Goal: Transaction & Acquisition: Subscribe to service/newsletter

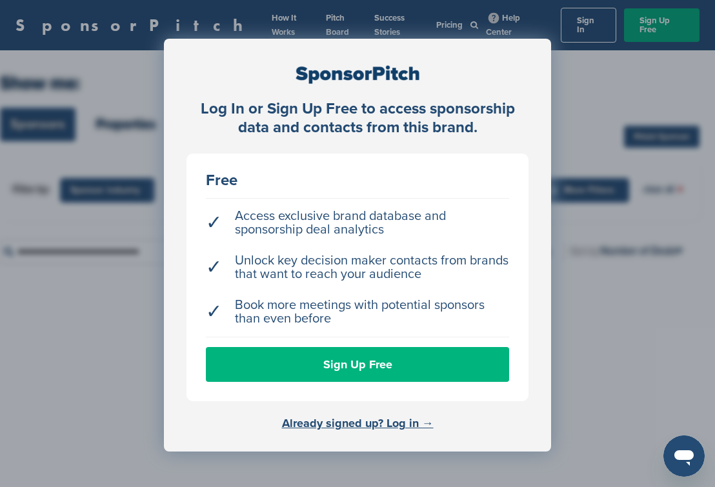
click at [319, 361] on link "Sign Up Free" at bounding box center [357, 364] width 303 height 35
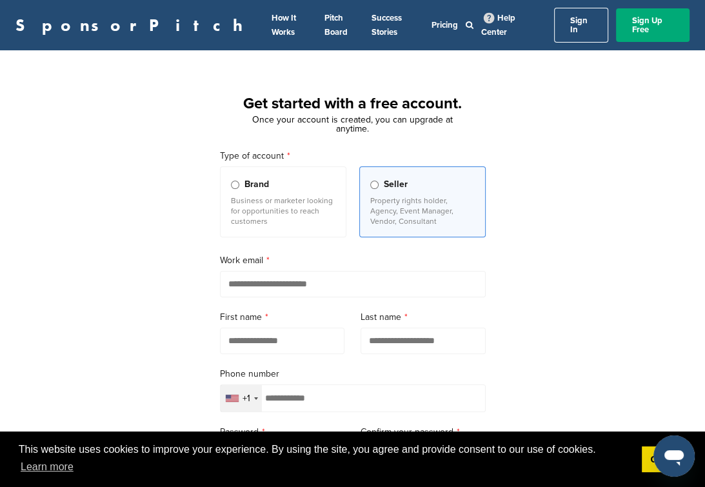
click at [286, 272] on input "email" at bounding box center [353, 284] width 266 height 26
type input "**********"
click at [286, 335] on input "text" at bounding box center [282, 341] width 125 height 26
type input "*****"
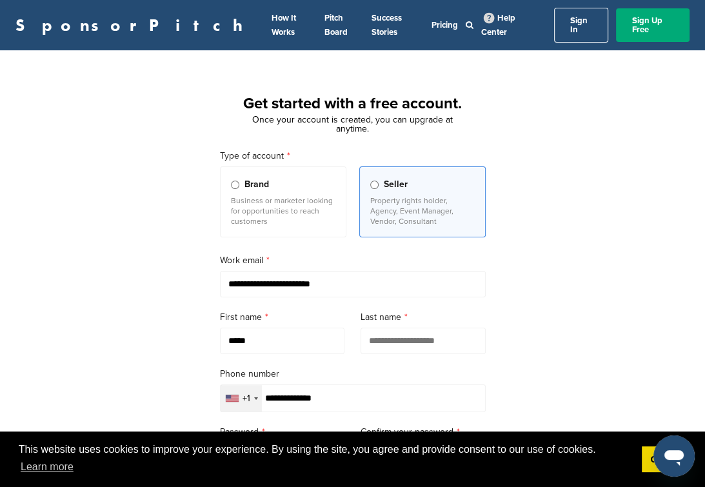
type input "******"
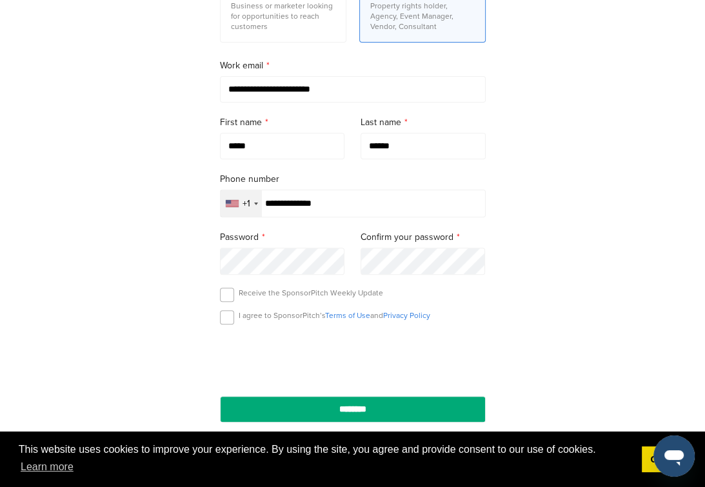
scroll to position [197, 0]
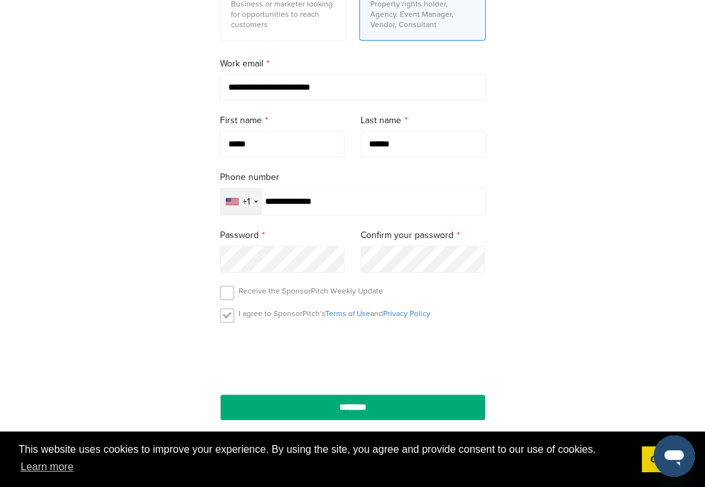
click at [223, 309] on label at bounding box center [227, 315] width 14 height 14
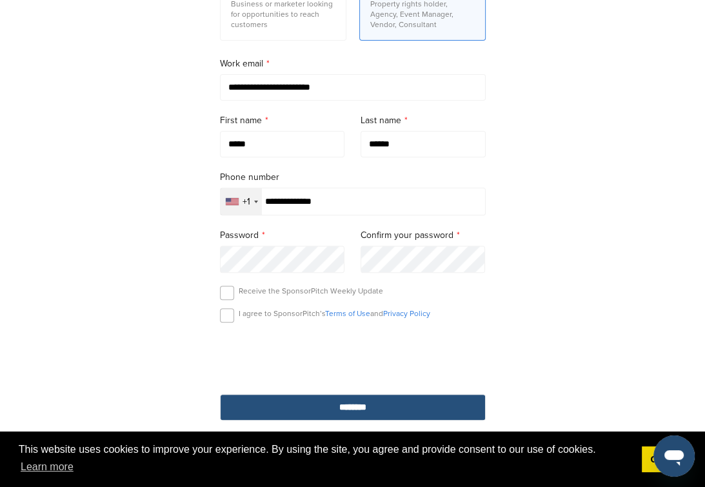
click at [333, 404] on input "********" at bounding box center [353, 407] width 266 height 26
click at [324, 402] on input "********" at bounding box center [353, 407] width 266 height 26
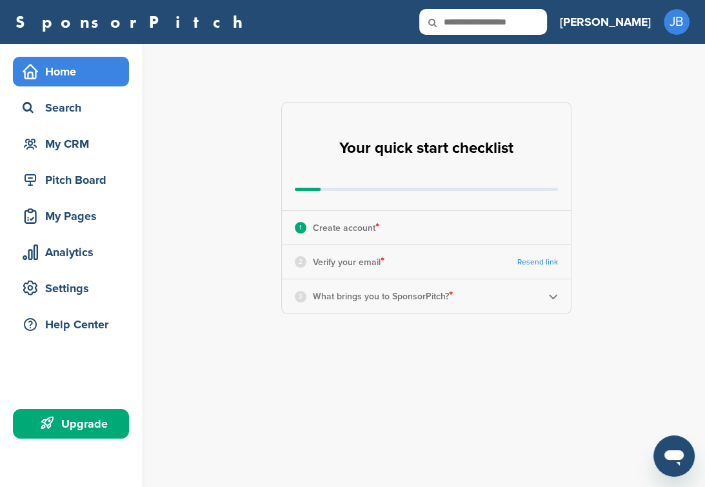
click at [414, 298] on p "What brings you to SponsorPitch? *" at bounding box center [383, 296] width 140 height 17
click at [546, 294] on div "3 What brings you to SponsorPitch? *" at bounding box center [426, 296] width 289 height 34
click at [551, 297] on img at bounding box center [553, 297] width 10 height 10
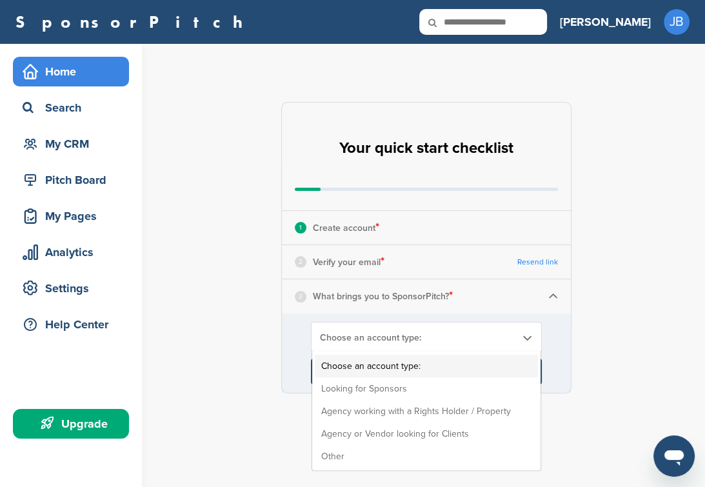
click at [519, 333] on link "Choose an account type:" at bounding box center [426, 337] width 213 height 11
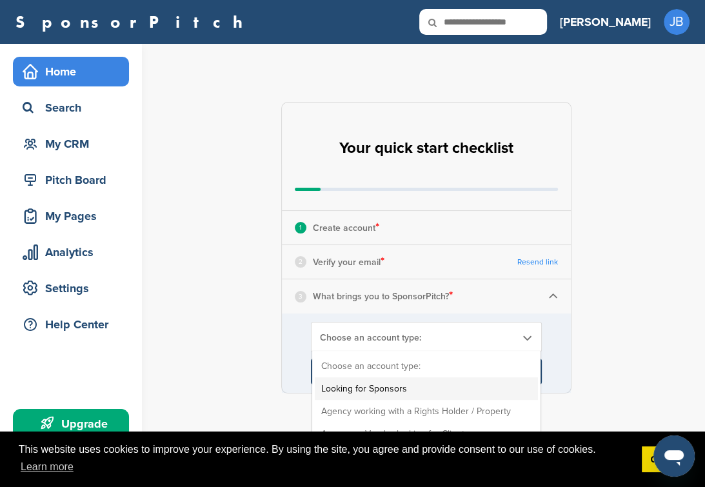
click at [504, 386] on li "Looking for Sponsors" at bounding box center [426, 388] width 223 height 23
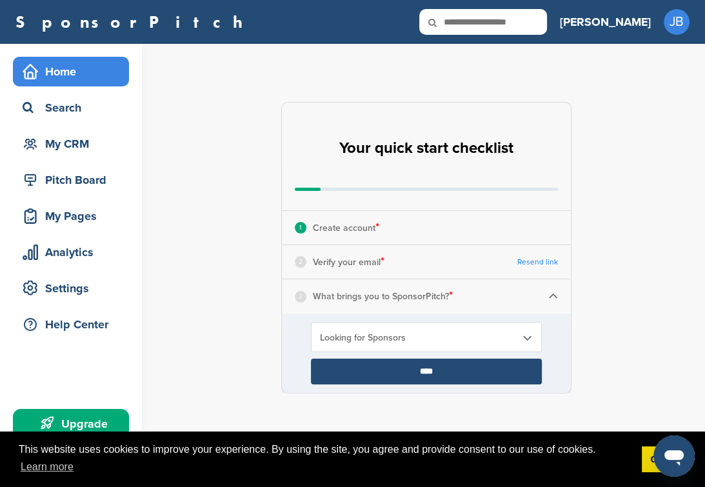
click at [427, 263] on div "2 Verify your email * Resend link" at bounding box center [426, 262] width 289 height 34
click at [428, 263] on div "2 Verify your email * Resend link" at bounding box center [426, 262] width 289 height 34
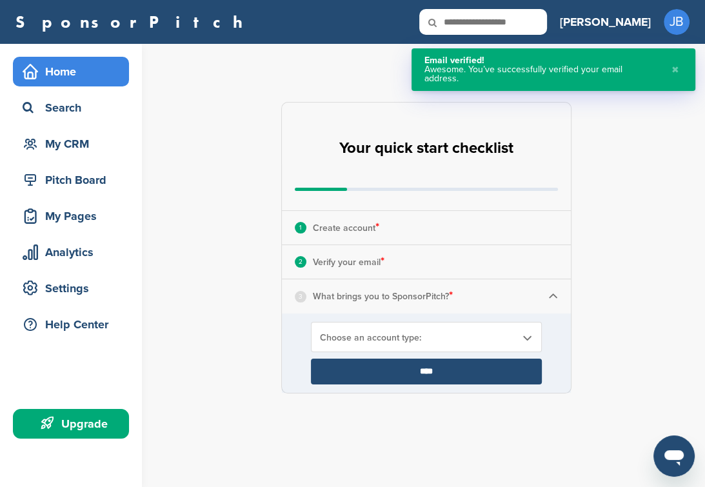
click at [418, 380] on input "****" at bounding box center [426, 372] width 231 height 26
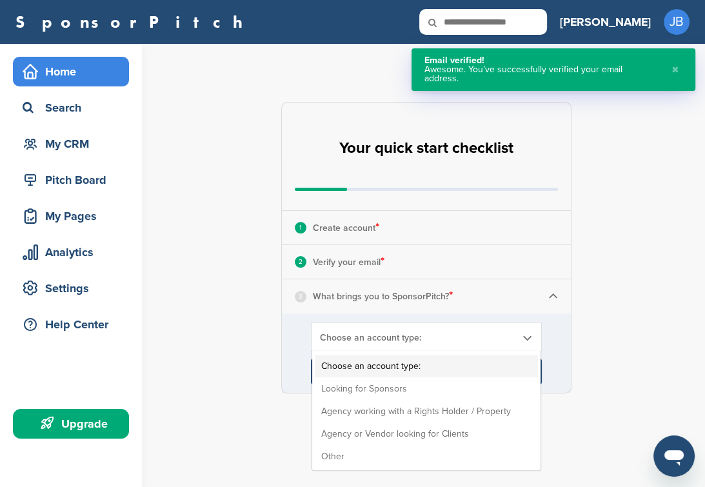
click at [492, 339] on span "Choose an account type:" at bounding box center [418, 337] width 196 height 11
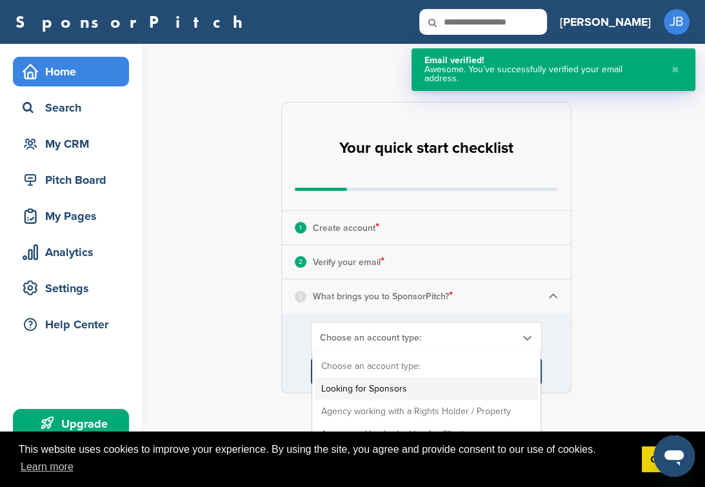
click at [428, 393] on li "Looking for Sponsors" at bounding box center [426, 388] width 223 height 23
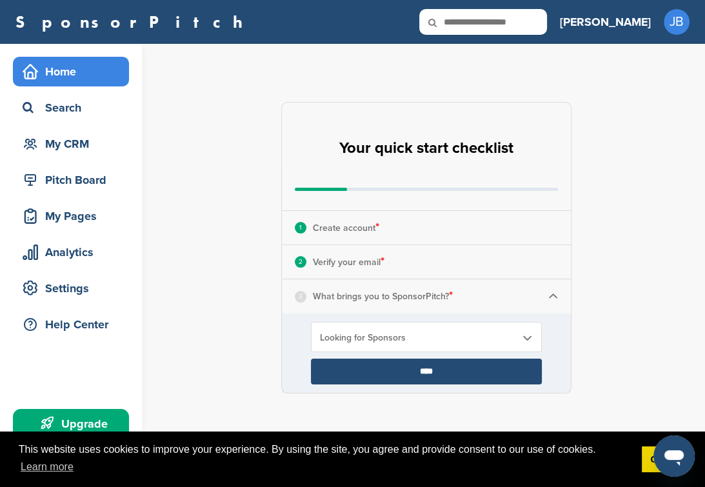
click at [440, 372] on input "****" at bounding box center [426, 372] width 231 height 26
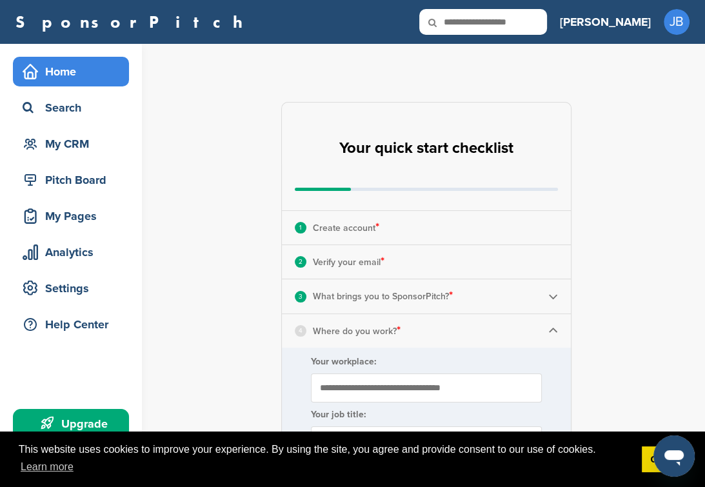
click at [440, 372] on form "Your workplace: Your job title: ****" at bounding box center [426, 422] width 289 height 148
drag, startPoint x: 440, startPoint y: 372, endPoint x: 656, endPoint y: 396, distance: 217.5
click at [656, 396] on div "**********" at bounding box center [434, 475] width 542 height 863
click at [509, 399] on input "Your workplace:" at bounding box center [426, 387] width 231 height 29
click at [478, 390] on input "Your workplace:" at bounding box center [426, 387] width 231 height 29
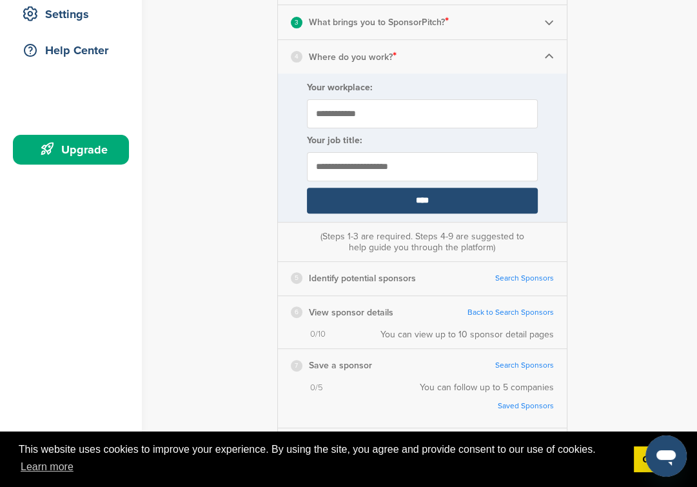
scroll to position [235, 0]
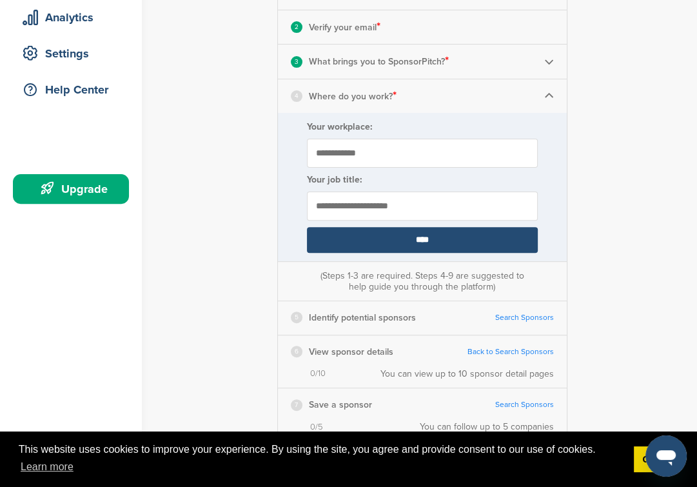
type input "**********"
click at [435, 208] on input "text" at bounding box center [422, 206] width 231 height 29
type input "*********"
click at [433, 237] on input "****" at bounding box center [422, 240] width 231 height 26
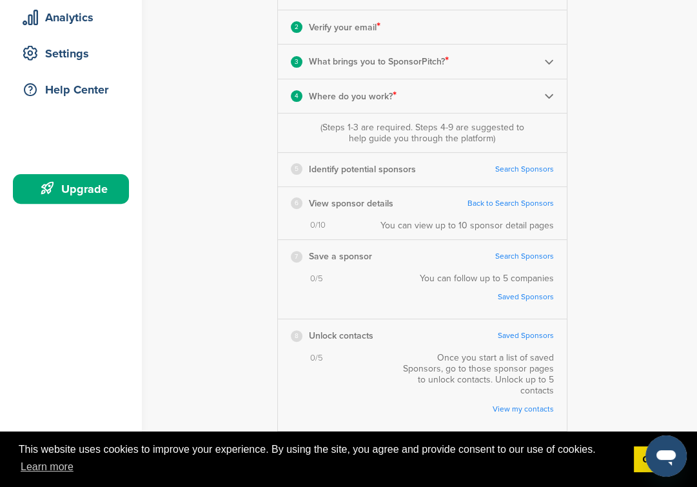
click at [526, 171] on link "Search Sponsors" at bounding box center [524, 169] width 59 height 10
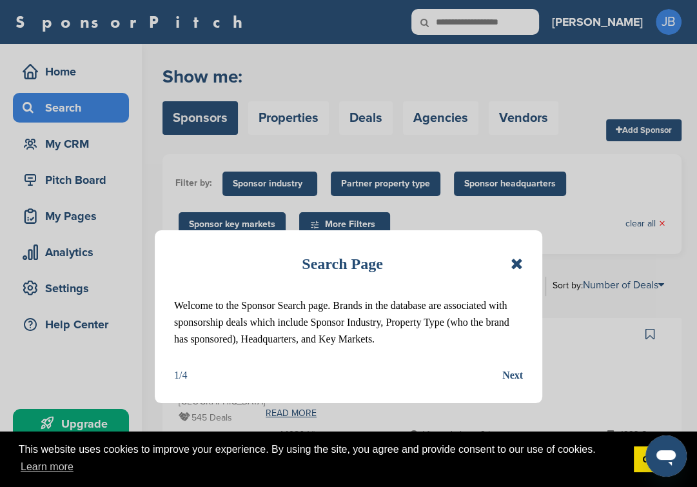
click at [512, 384] on div "Next" at bounding box center [512, 375] width 21 height 17
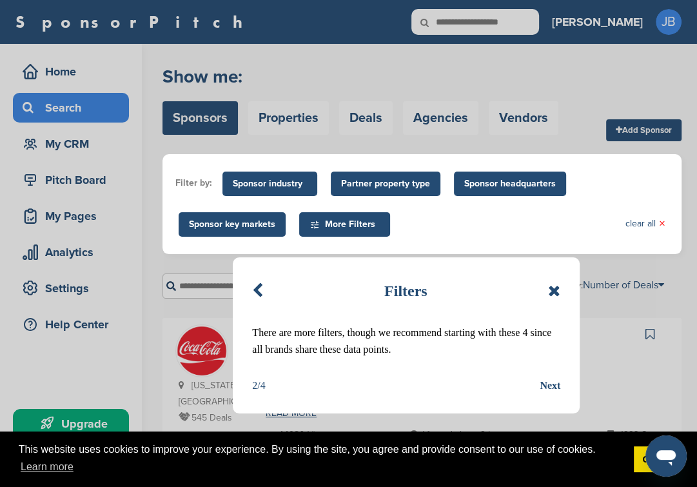
click at [552, 384] on div "Next" at bounding box center [550, 385] width 21 height 17
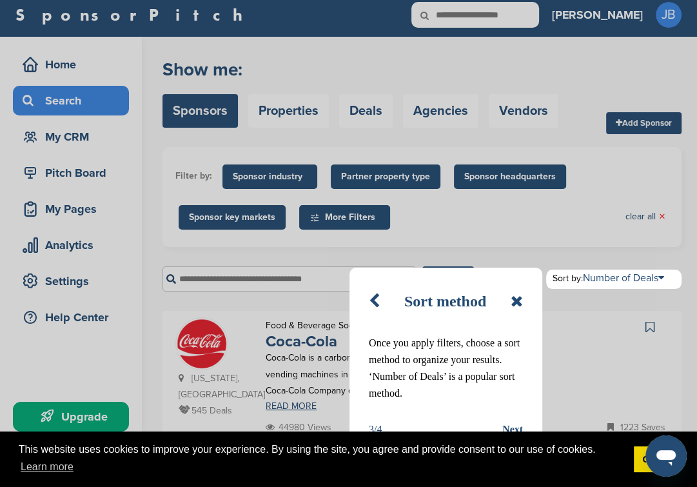
scroll to position [10, 0]
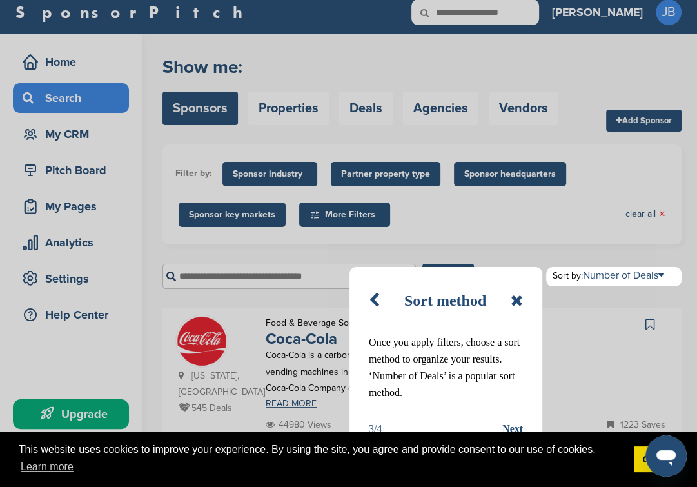
click at [510, 426] on div "Next" at bounding box center [512, 429] width 21 height 17
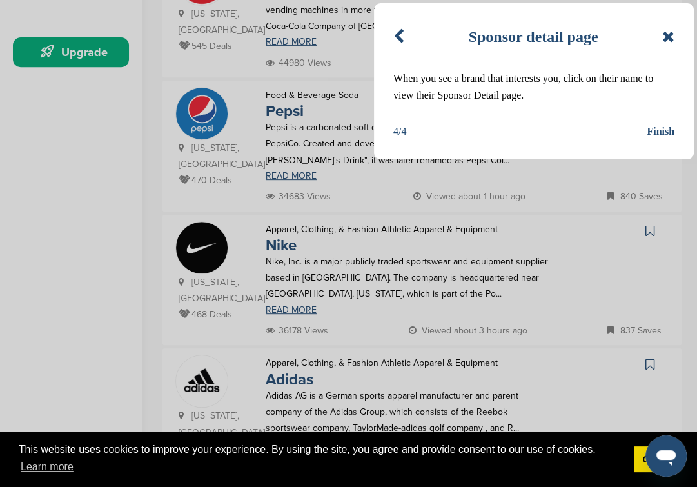
scroll to position [339, 0]
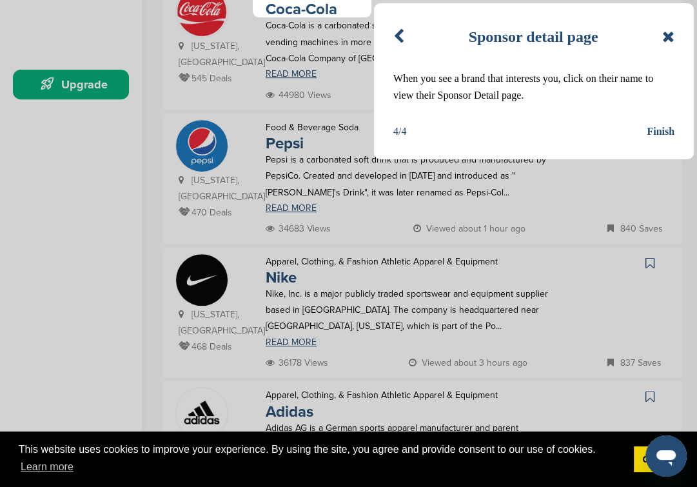
click at [667, 130] on div "Finish" at bounding box center [661, 131] width 28 height 17
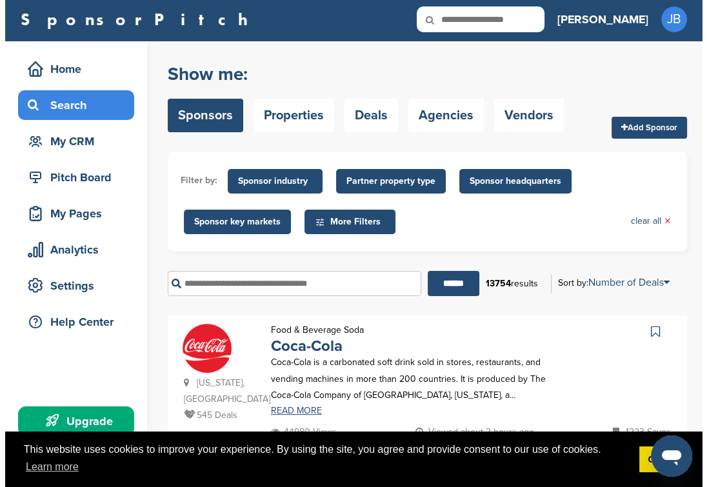
scroll to position [0, 0]
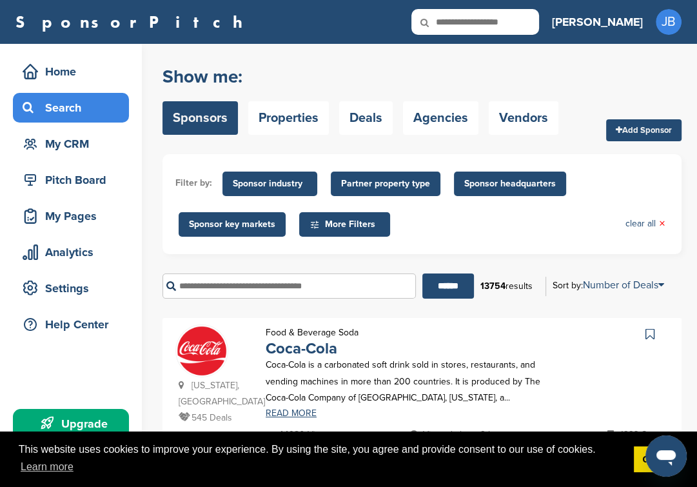
click at [271, 183] on span "Sponsor industry" at bounding box center [270, 184] width 74 height 14
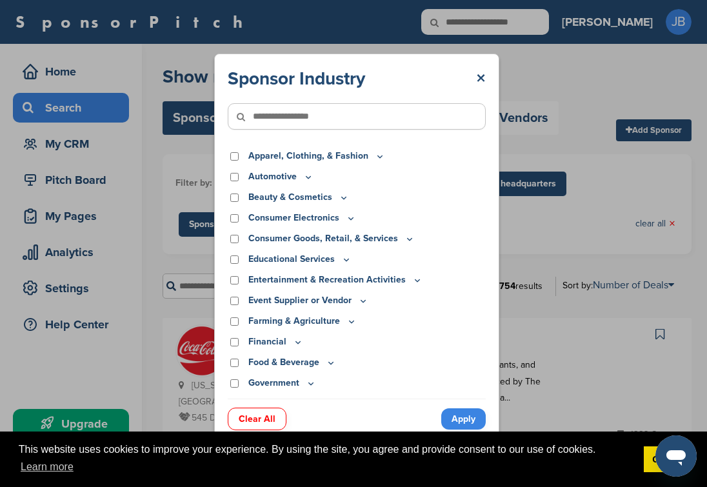
click at [239, 241] on div "Consumer Goods, Retail, & Services" at bounding box center [357, 239] width 258 height 14
click at [235, 209] on div "Apparel, Clothing, & Fashion Accessories Athletic Apparel & Equipment Backpacks…" at bounding box center [357, 273] width 258 height 249
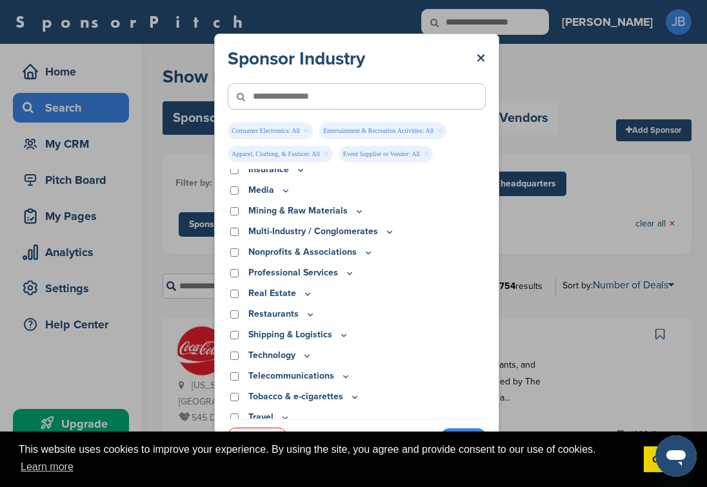
scroll to position [413, 0]
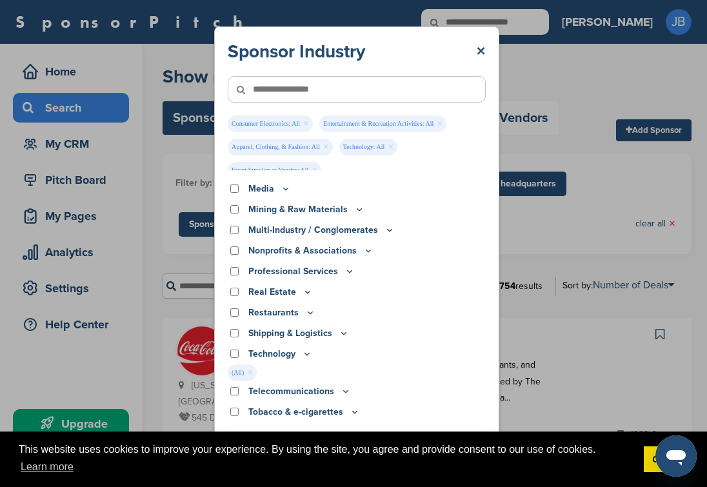
drag, startPoint x: 475, startPoint y: 351, endPoint x: 477, endPoint y: 384, distance: 33.0
click at [477, 384] on div "Apparel, Clothing, & Fashion Accessories Athletic Apparel & Equipment Backpacks…" at bounding box center [357, 301] width 258 height 249
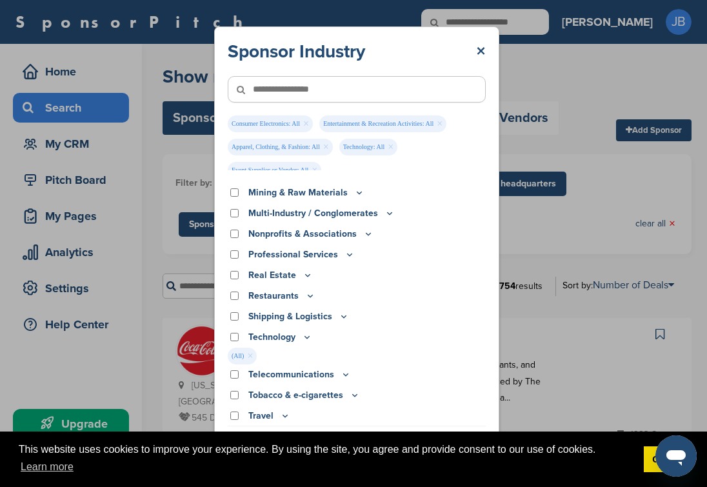
click at [235, 411] on div "Travel" at bounding box center [357, 416] width 258 height 14
click at [234, 421] on div "Travel" at bounding box center [357, 416] width 258 height 14
click at [445, 90] on input"] "text" at bounding box center [357, 89] width 258 height 26
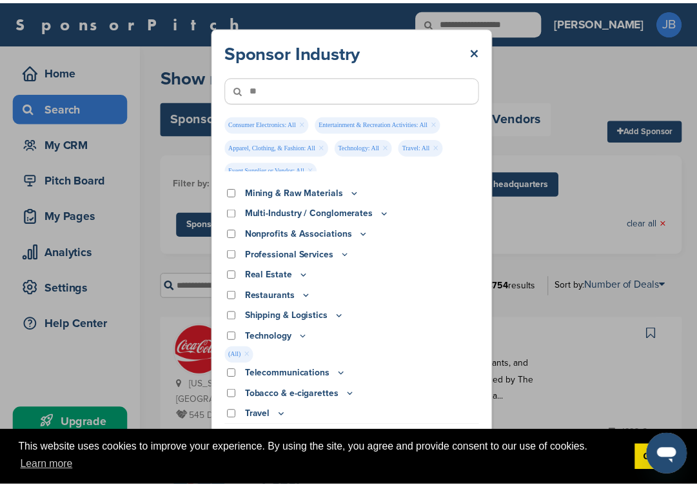
scroll to position [0, 0]
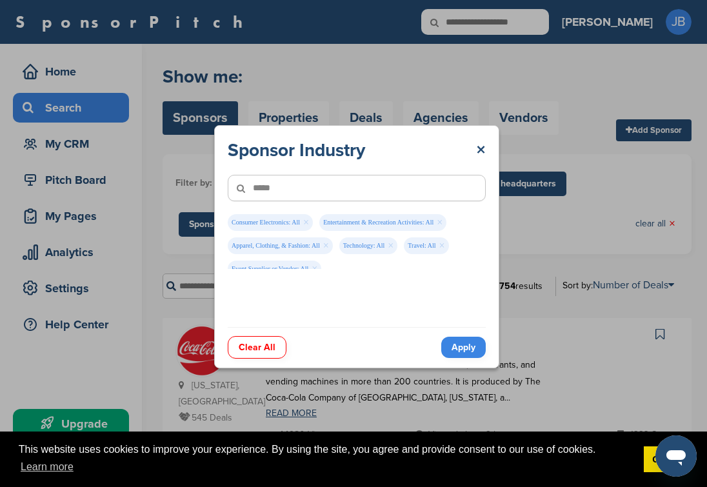
type input"] "*****"
click at [432, 274] on input "******" at bounding box center [458, 286] width 52 height 25
click at [456, 348] on link "Apply" at bounding box center [463, 347] width 45 height 21
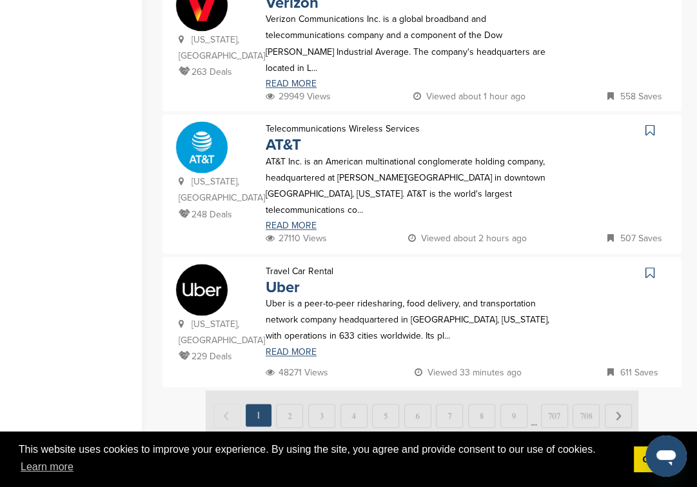
scroll to position [1315, 0]
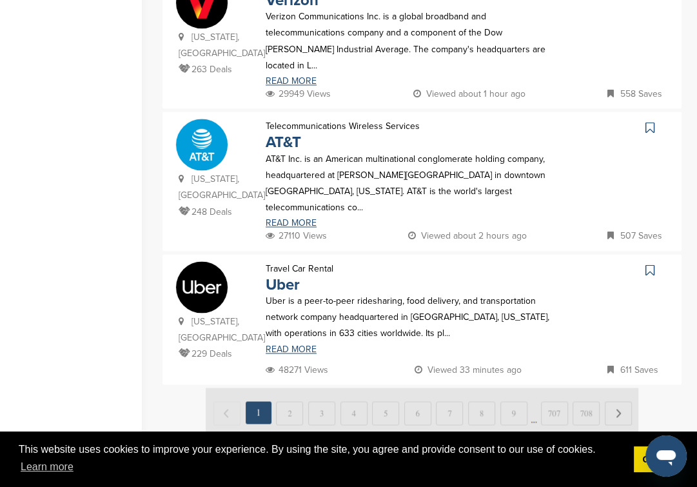
click at [297, 388] on img at bounding box center [422, 412] width 433 height 48
click at [289, 388] on img at bounding box center [422, 412] width 433 height 48
click at [623, 388] on img at bounding box center [422, 412] width 433 height 48
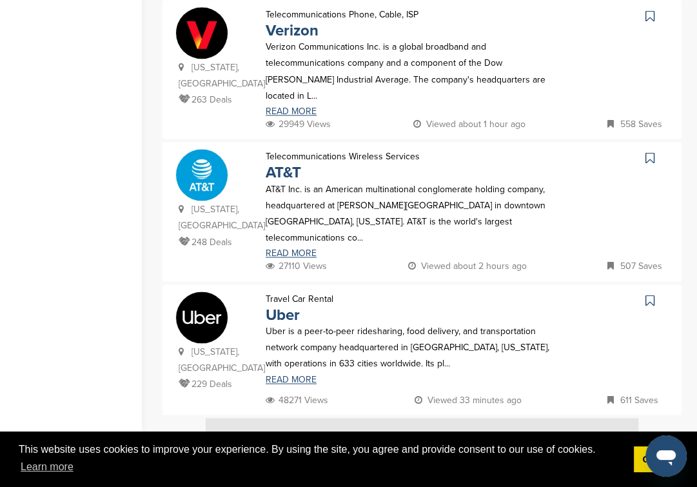
scroll to position [1307, 0]
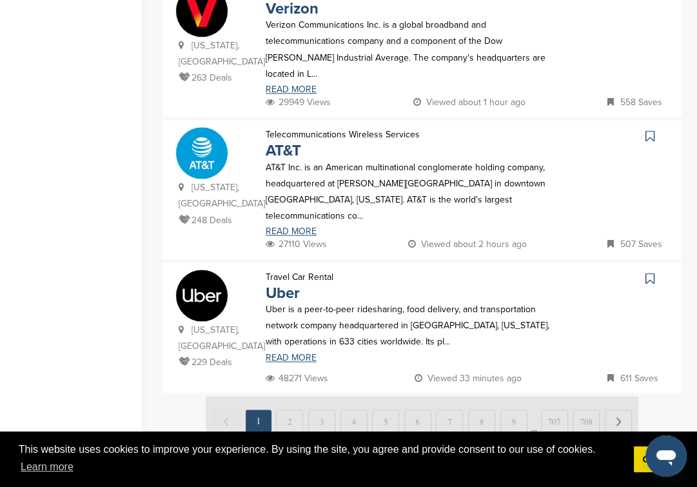
click at [294, 396] on img at bounding box center [422, 420] width 433 height 48
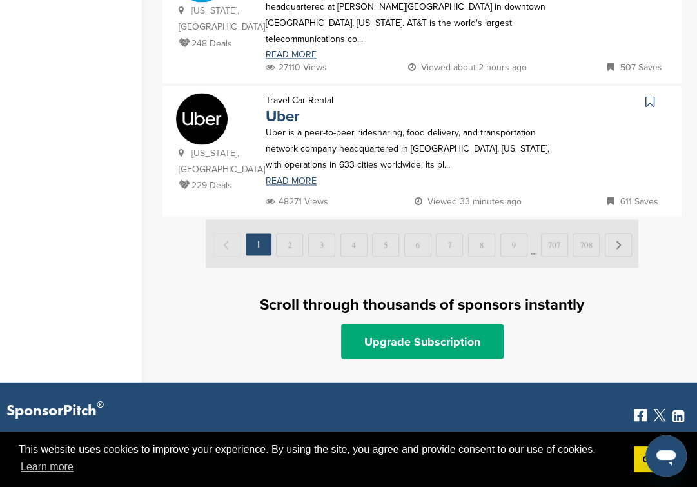
scroll to position [1481, 0]
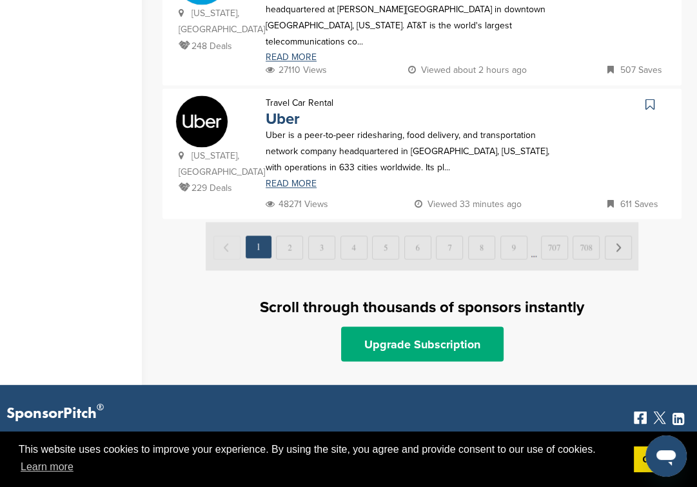
click at [620, 222] on img at bounding box center [422, 246] width 433 height 48
click at [617, 222] on img at bounding box center [422, 246] width 433 height 48
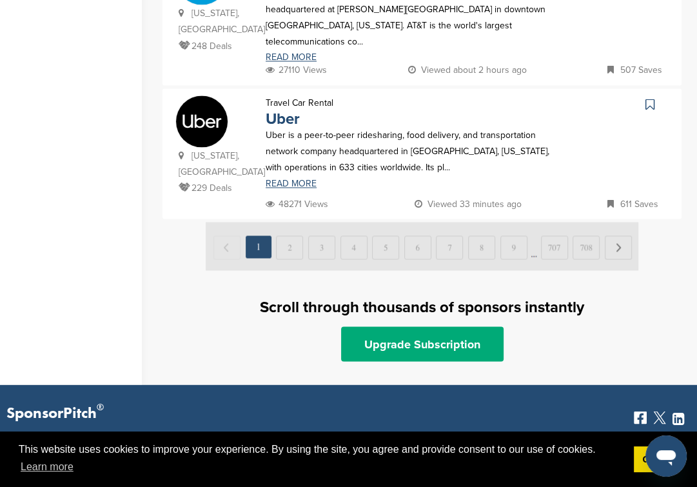
click at [617, 222] on img at bounding box center [422, 246] width 433 height 48
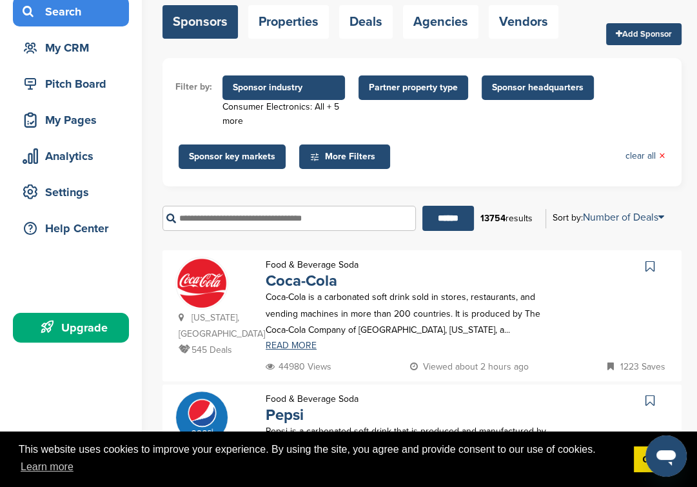
scroll to position [0, 0]
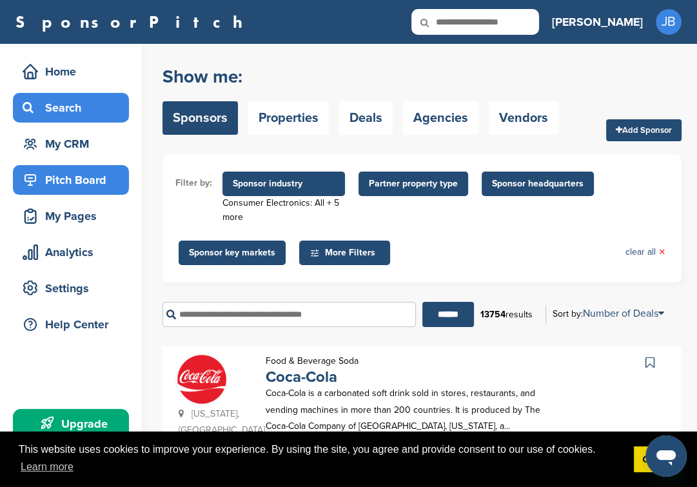
click at [92, 180] on div "Pitch Board" at bounding box center [74, 179] width 110 height 23
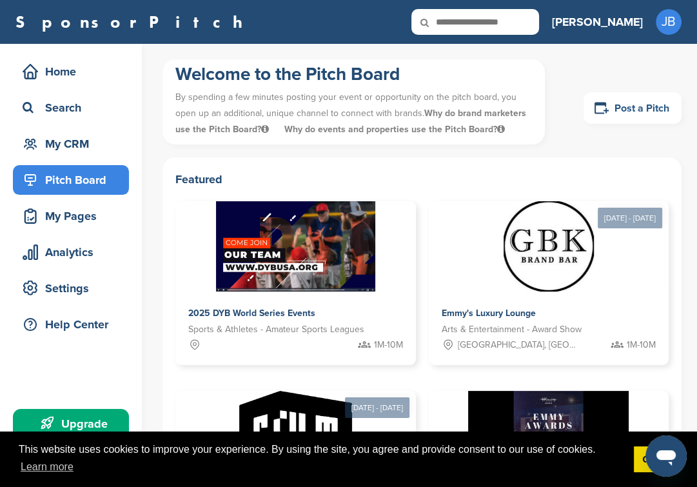
click at [638, 108] on link "Post a Pitch" at bounding box center [633, 108] width 98 height 32
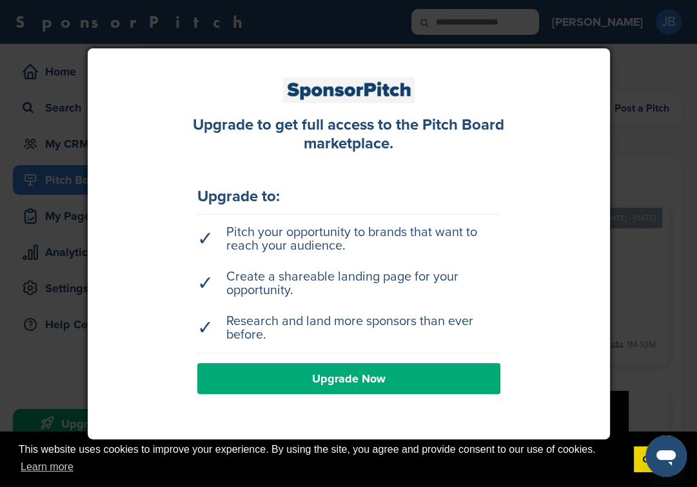
click at [650, 167] on div at bounding box center [348, 243] width 697 height 487
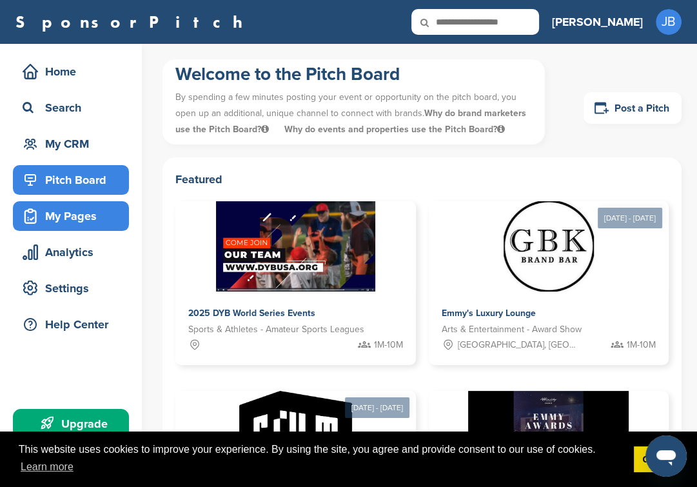
click at [80, 226] on div "My Pages" at bounding box center [74, 215] width 110 height 23
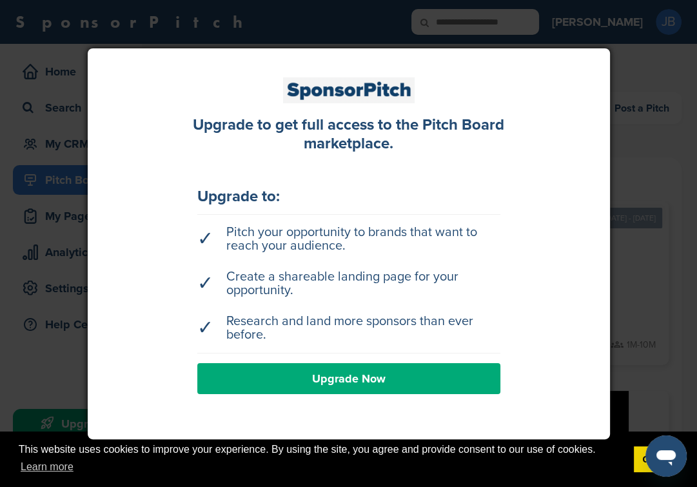
click at [641, 67] on div at bounding box center [348, 243] width 697 height 487
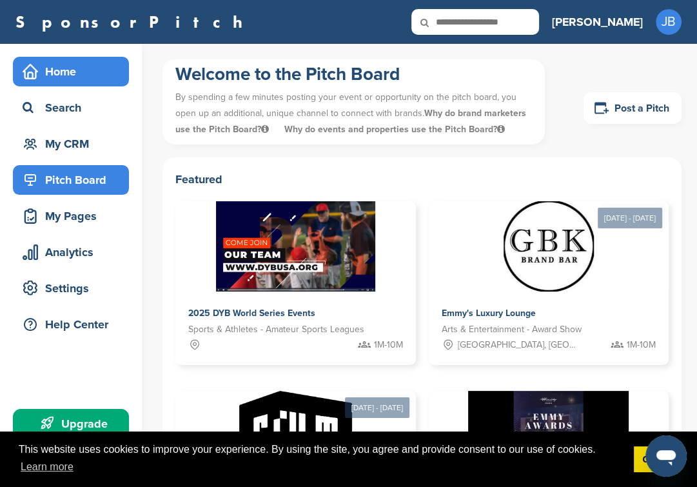
click at [81, 60] on div "Home" at bounding box center [74, 71] width 110 height 23
click at [86, 72] on div "Home" at bounding box center [74, 71] width 110 height 23
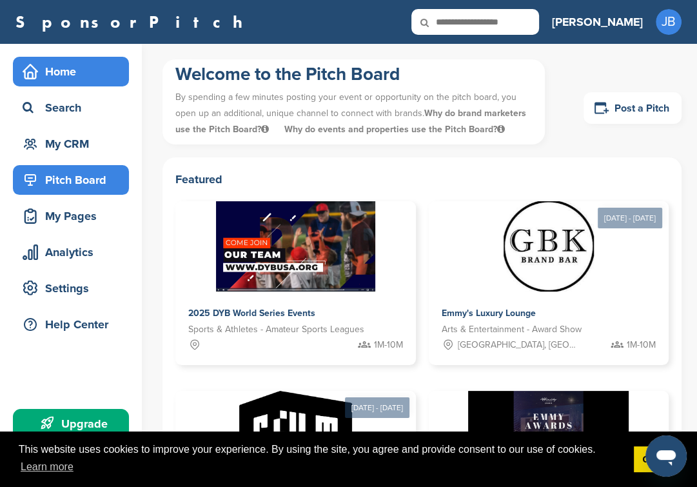
click at [86, 72] on div "Home" at bounding box center [74, 71] width 110 height 23
